Goal: Task Accomplishment & Management: Check status

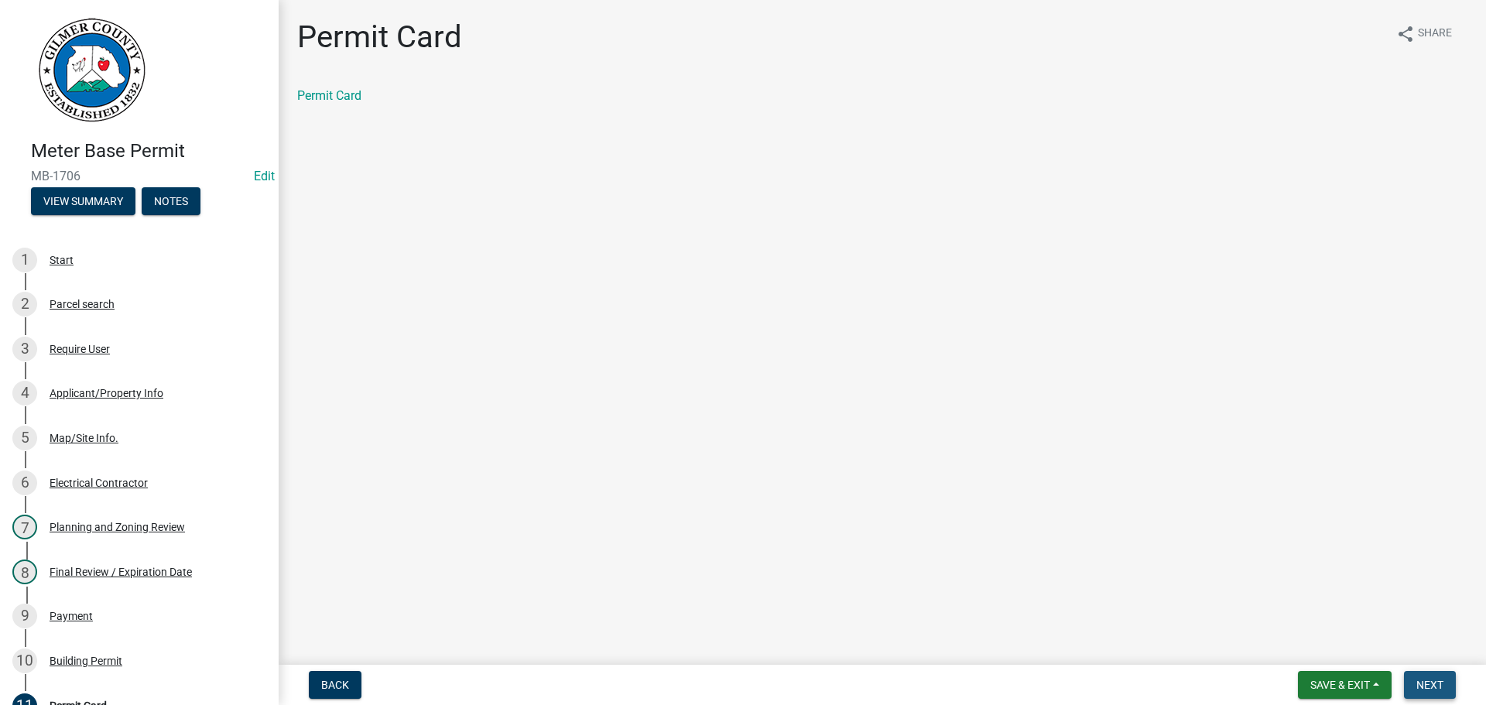
click at [1420, 686] on span "Next" at bounding box center [1430, 685] width 27 height 12
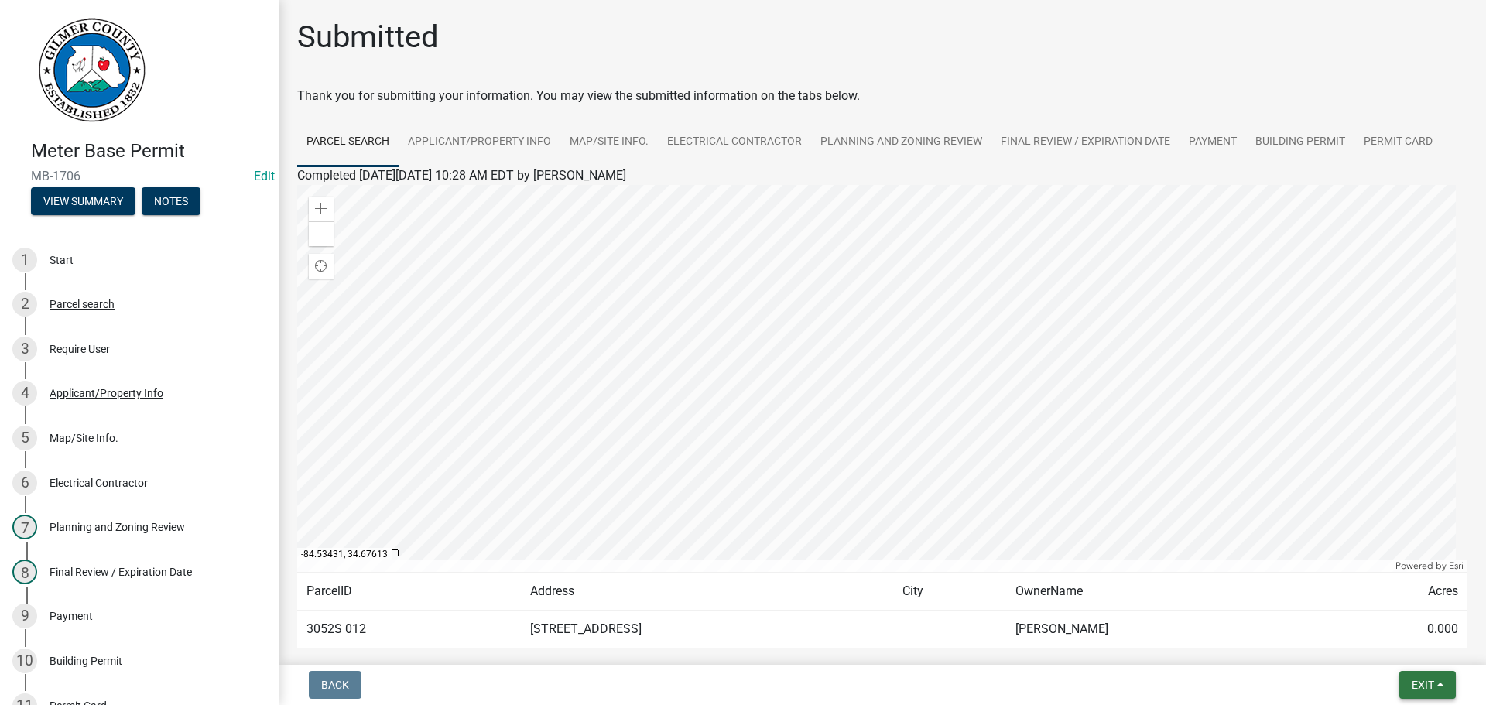
click at [1419, 680] on span "Exit" at bounding box center [1423, 685] width 22 height 12
click at [1375, 650] on button "Save & Exit" at bounding box center [1394, 644] width 124 height 37
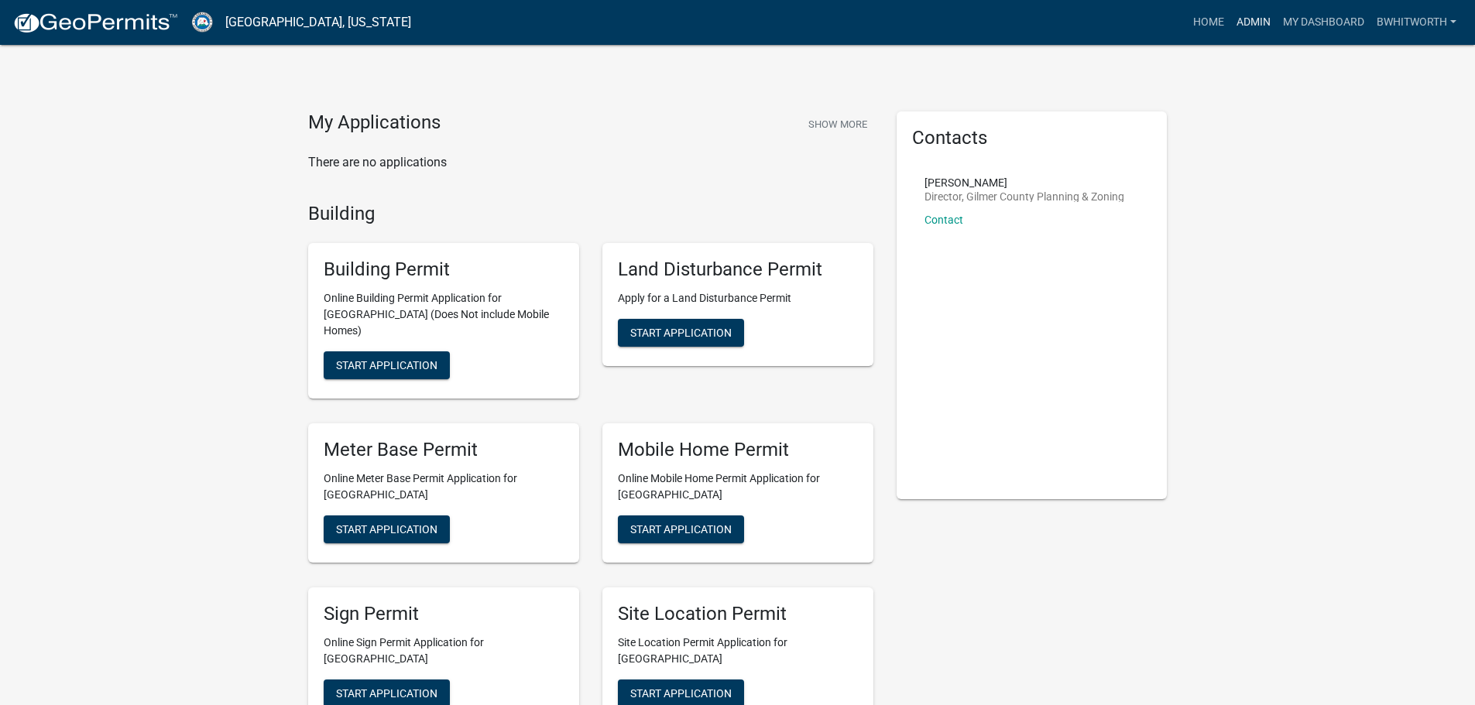
click at [1246, 17] on link "Admin" at bounding box center [1253, 22] width 46 height 29
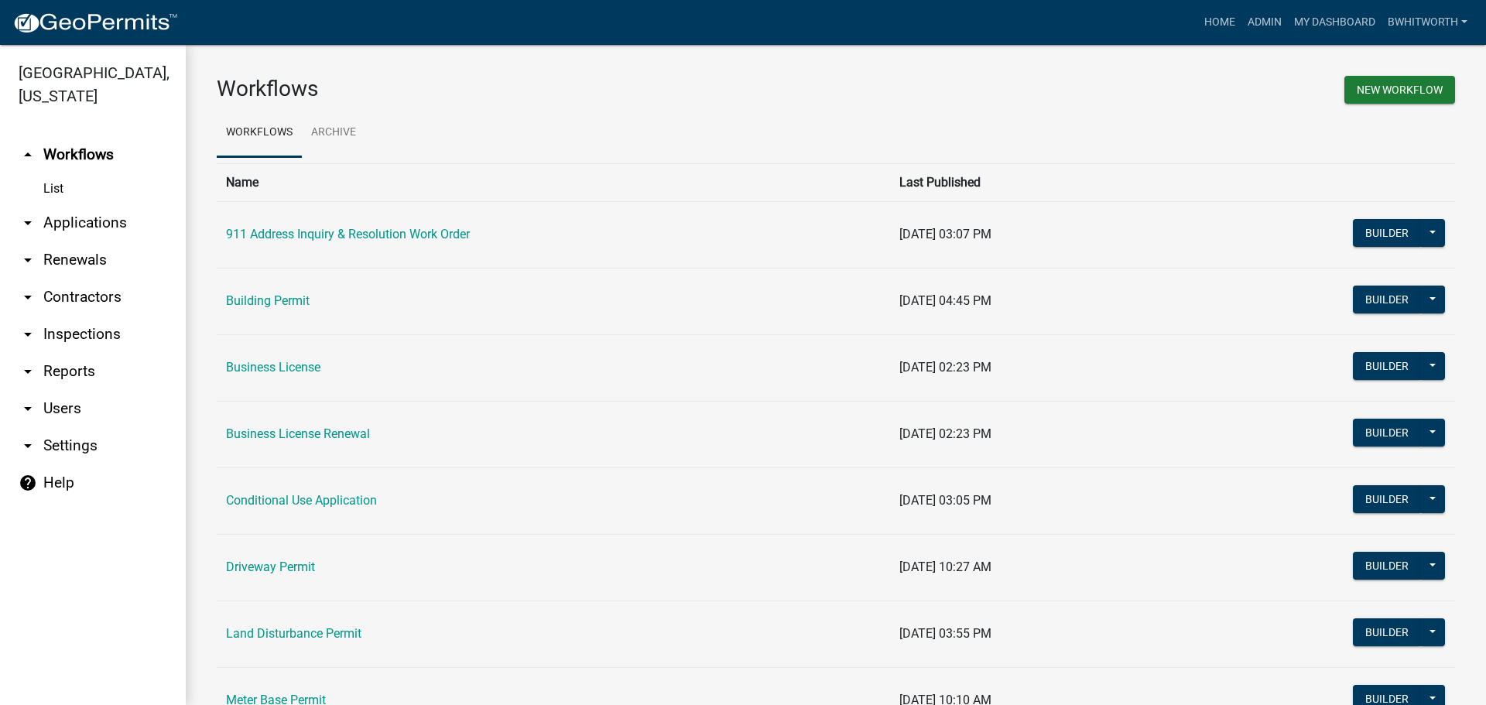
click at [78, 218] on link "arrow_drop_down Applications" at bounding box center [93, 222] width 186 height 37
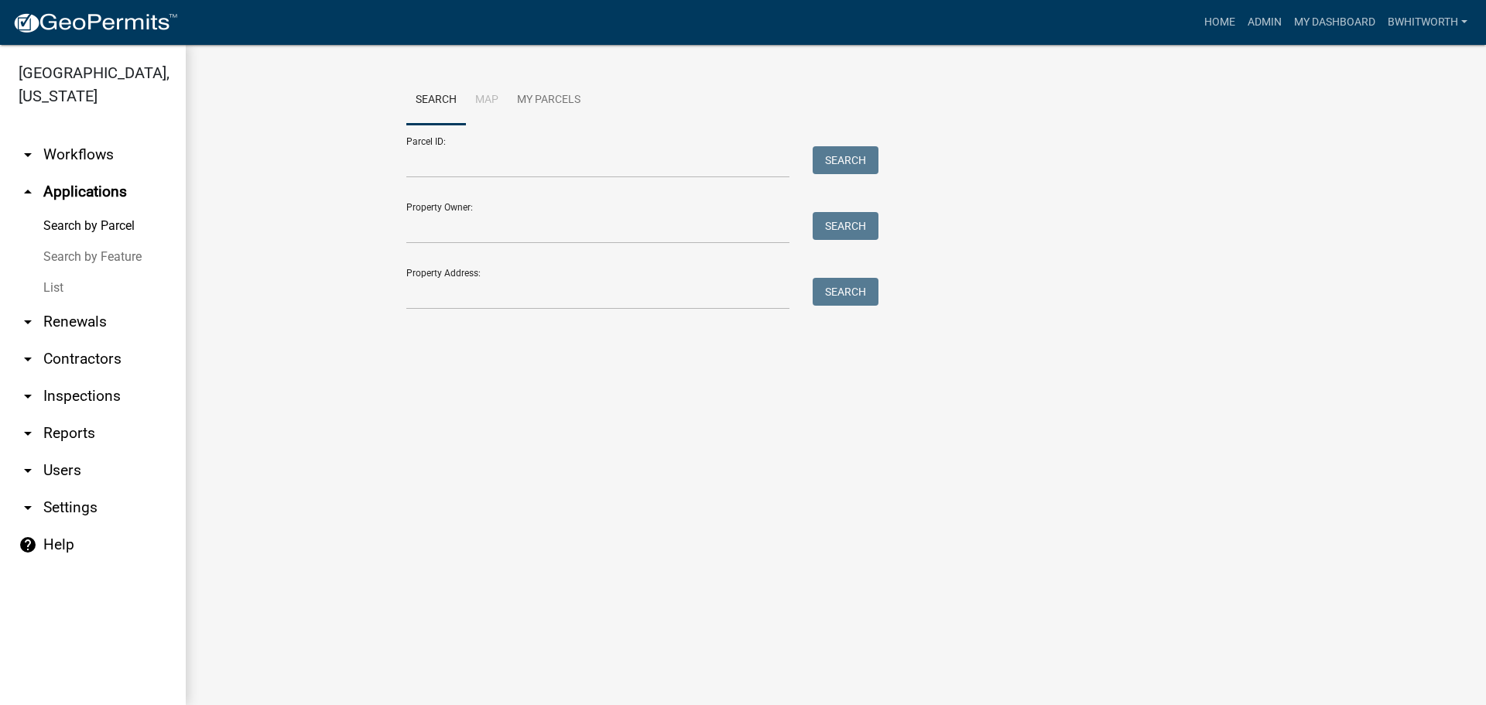
click at [53, 286] on link "List" at bounding box center [93, 287] width 186 height 31
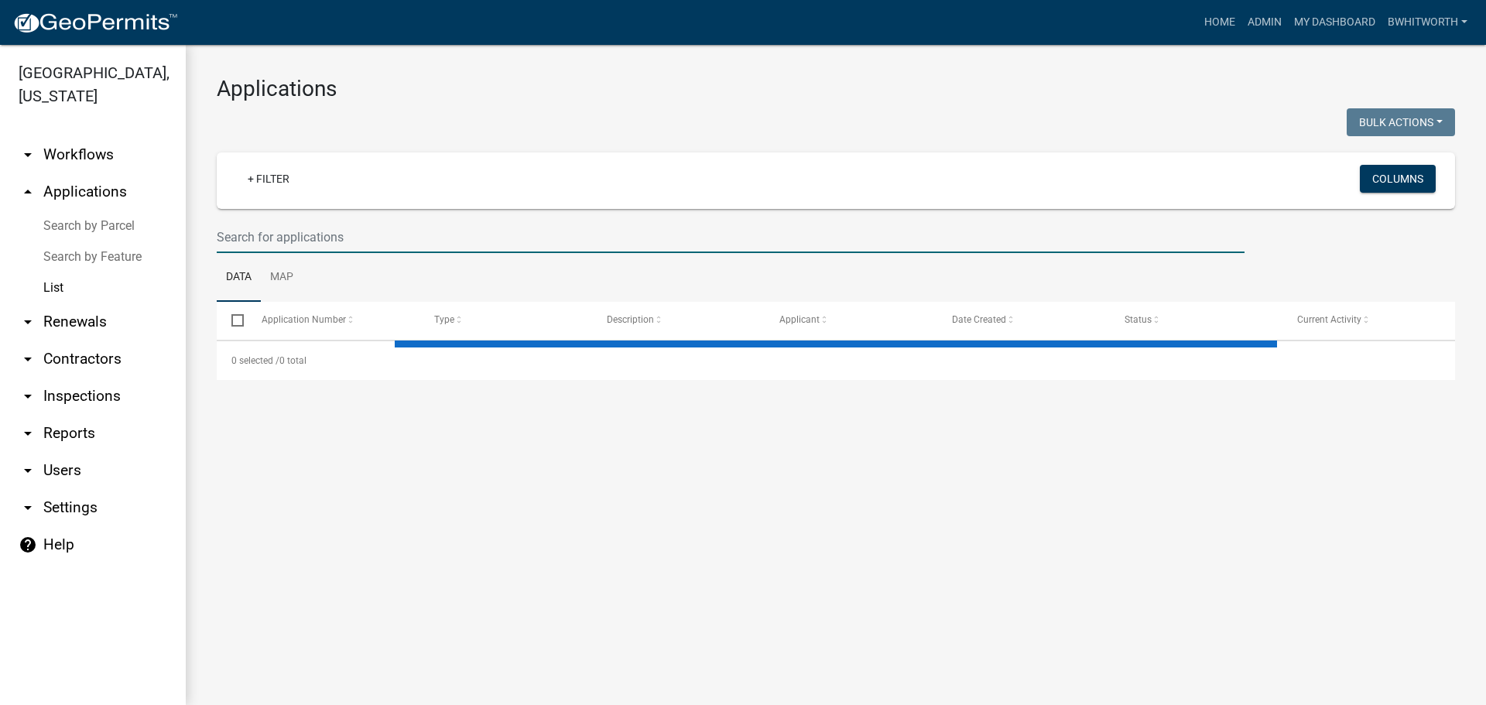
drag, startPoint x: 267, startPoint y: 238, endPoint x: 421, endPoint y: 216, distance: 155.7
click at [267, 238] on input "text" at bounding box center [731, 237] width 1028 height 32
select select "3: 100"
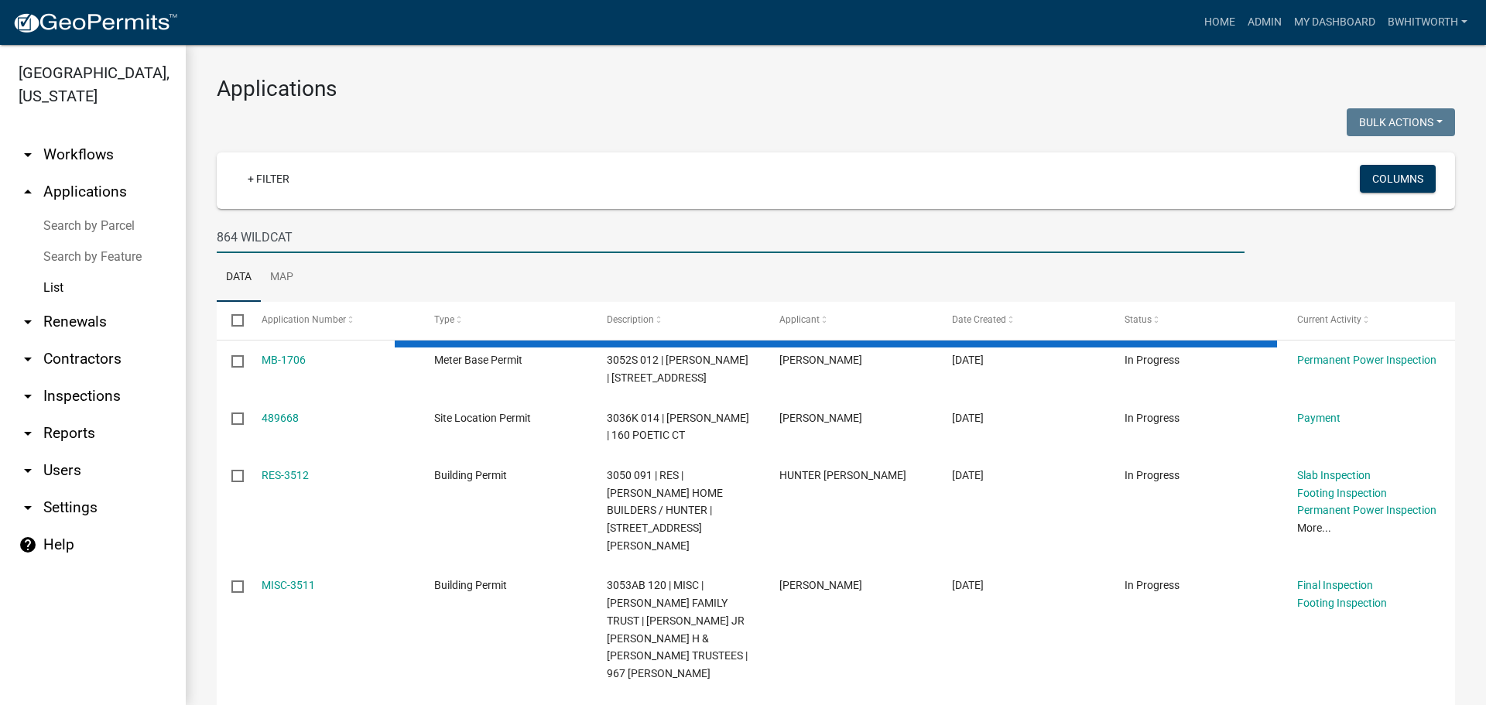
type input "864 WILDCAT"
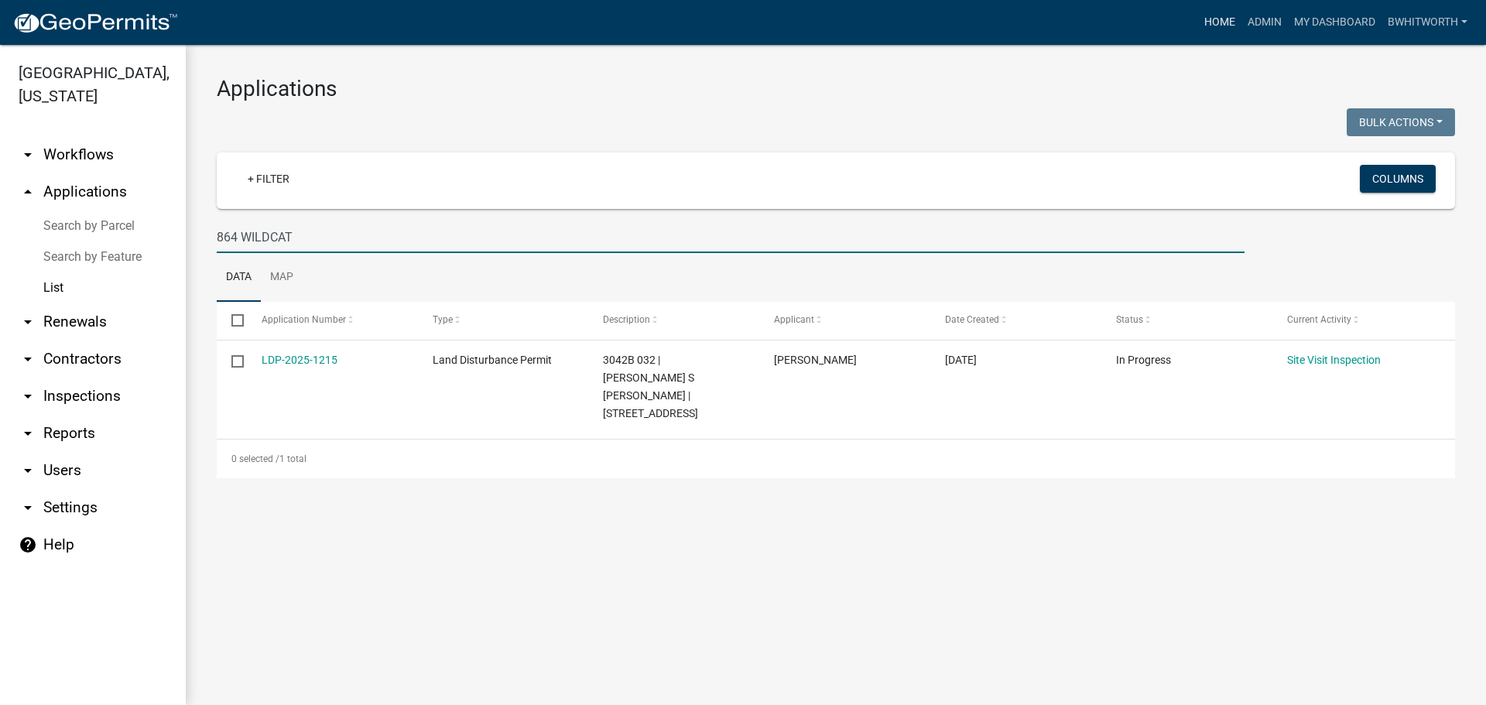
click at [1215, 21] on link "Home" at bounding box center [1219, 22] width 43 height 29
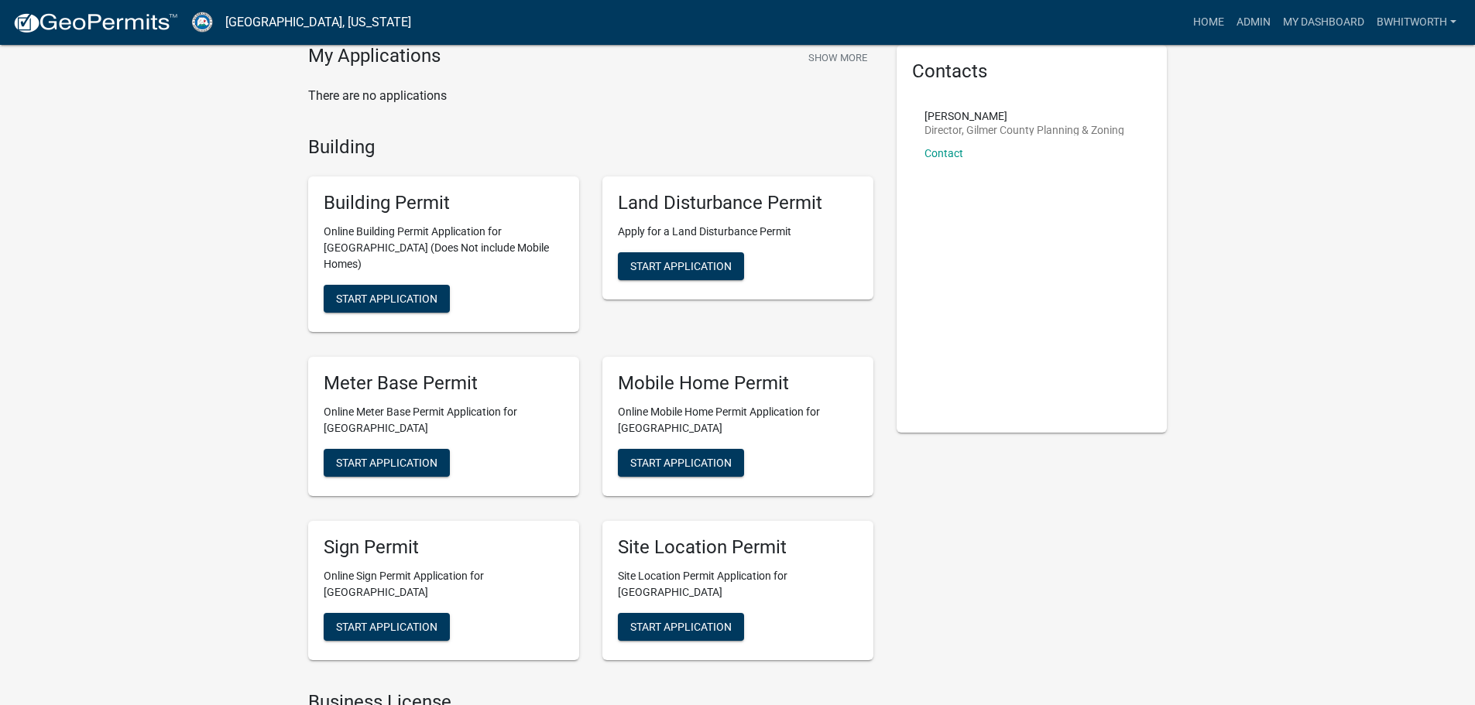
scroll to position [155, 0]
